Goal: Communication & Community: Ask a question

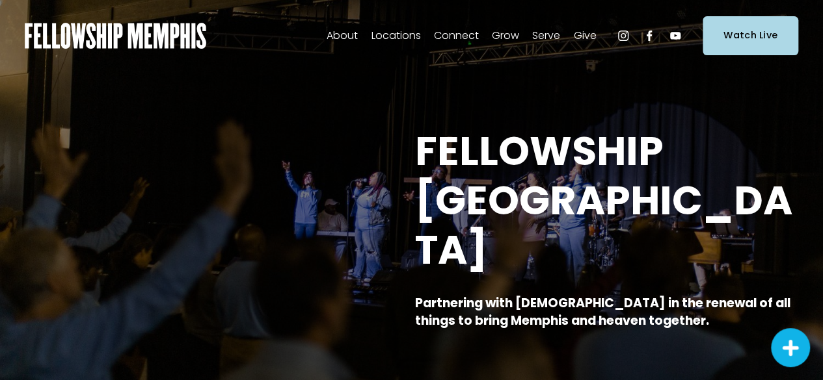
drag, startPoint x: 340, startPoint y: 136, endPoint x: 332, endPoint y: 116, distance: 21.3
click at [0, 0] on span "Contact Us" at bounding box center [0, 0] width 0 height 0
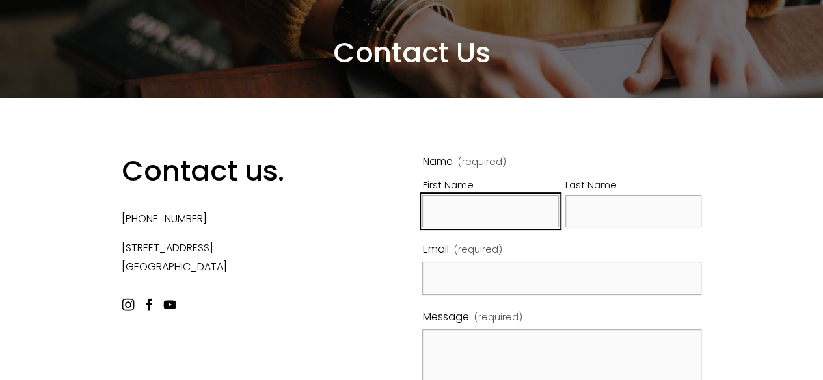
click at [468, 211] on input "First Name" at bounding box center [490, 211] width 136 height 33
type input "Julia"
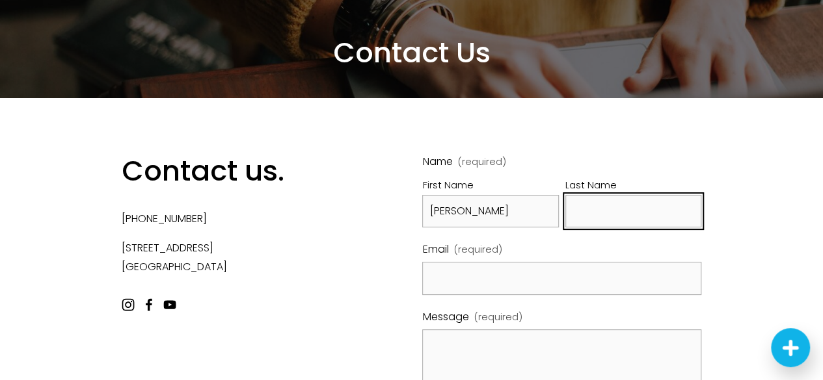
type input "Spinler"
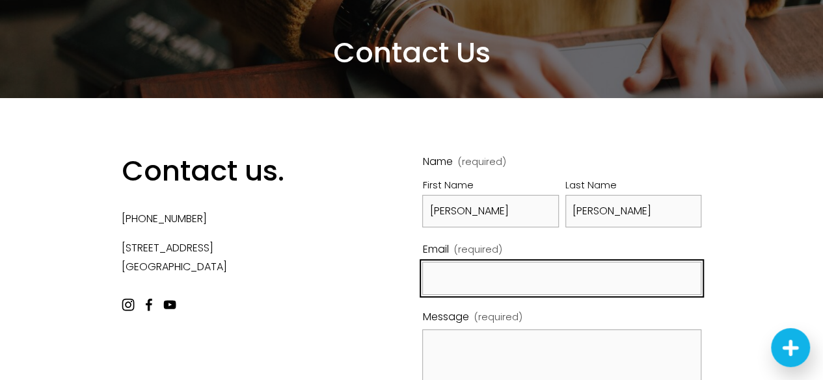
type input "juliaspinler5@gmail.com"
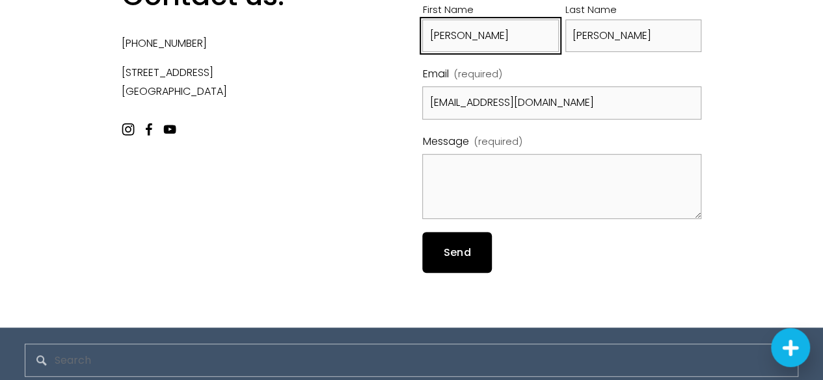
scroll to position [260, 0]
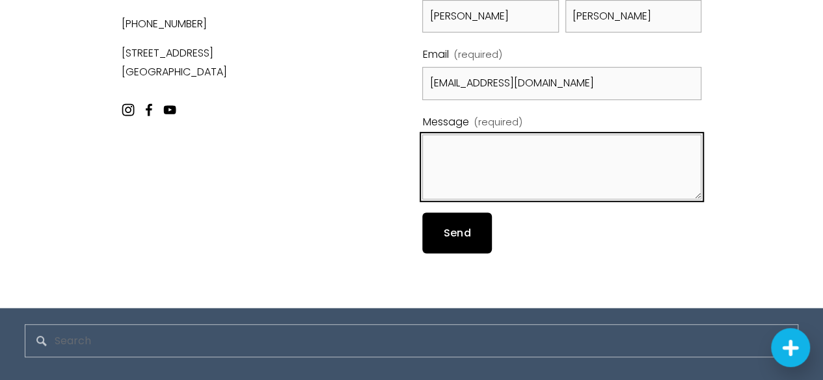
click at [468, 155] on textarea "Message (required)" at bounding box center [561, 167] width 279 height 65
paste textarea "Hello, I am looking to give away my late husband's Yamaha baby grand piano to s…"
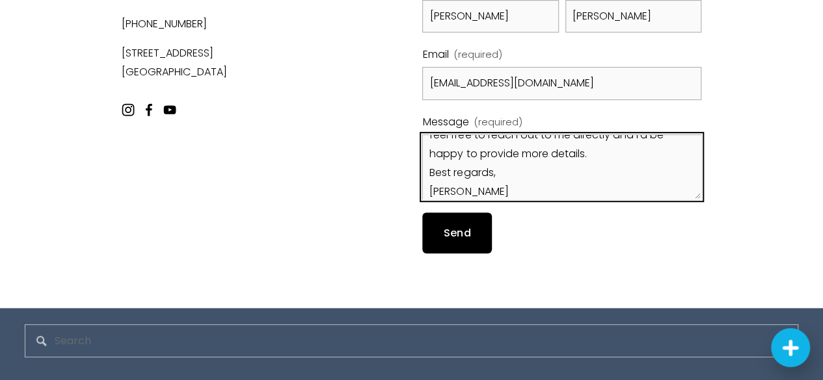
type textarea "Hello, I am looking to give away my late husband's Yamaha baby grand piano to s…"
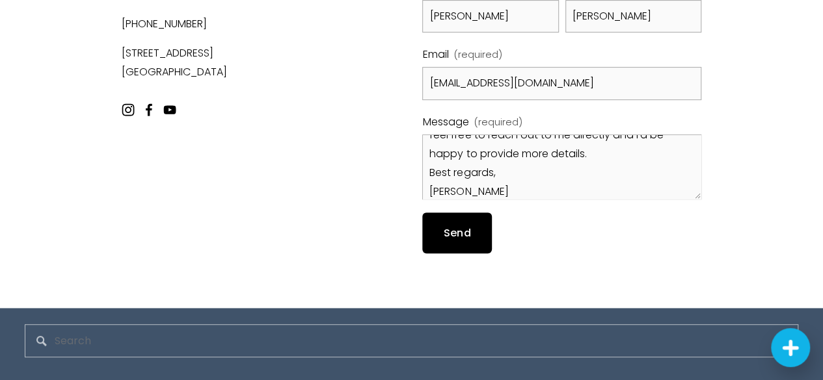
drag, startPoint x: 476, startPoint y: 235, endPoint x: 448, endPoint y: 233, distance: 28.0
click at [475, 235] on button "Send Send" at bounding box center [456, 233] width 69 height 41
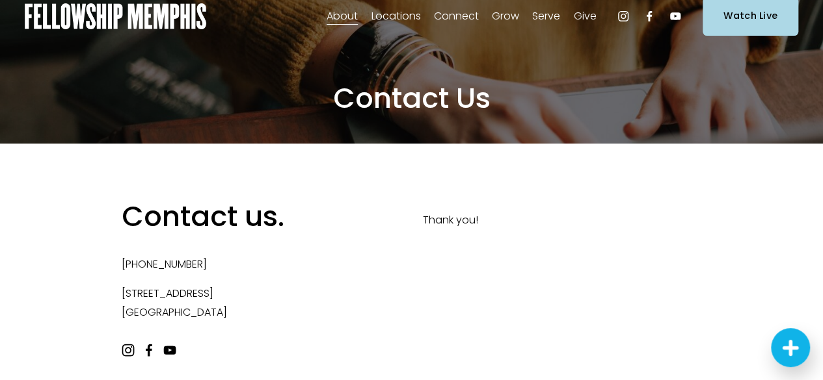
scroll to position [0, 0]
